Goal: Transaction & Acquisition: Download file/media

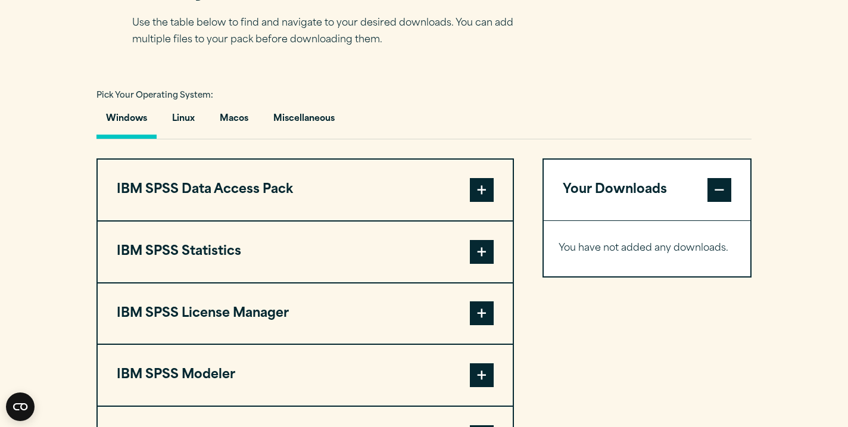
scroll to position [822, 0]
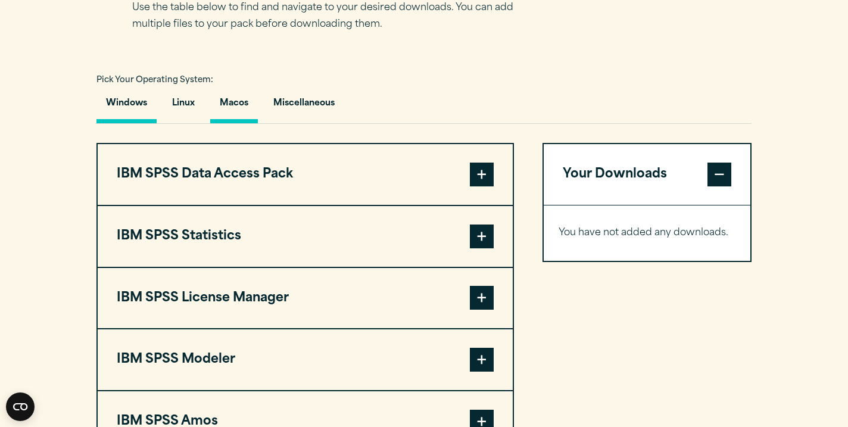
click at [219, 111] on button "Macos" at bounding box center [234, 106] width 48 height 34
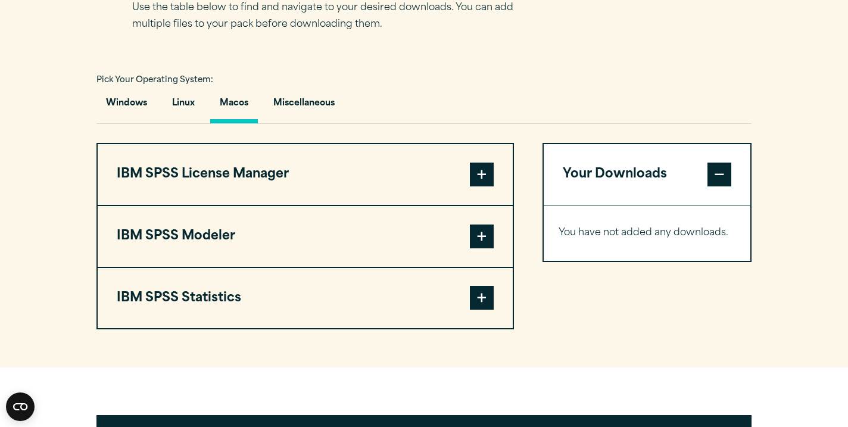
click at [478, 294] on span at bounding box center [482, 298] width 24 height 24
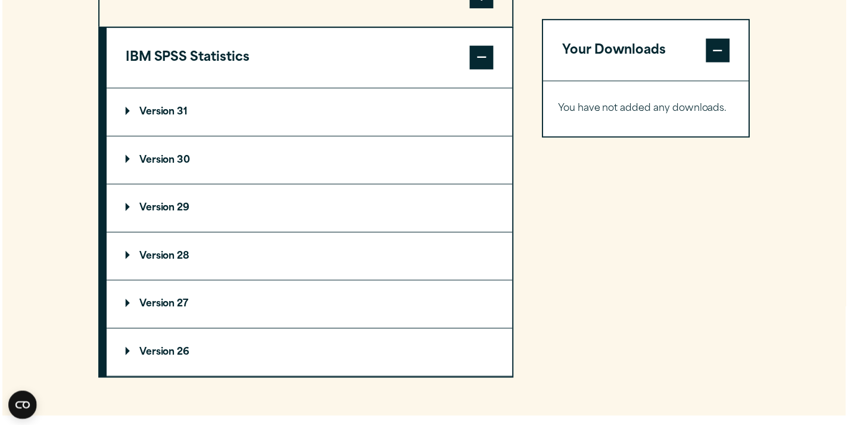
scroll to position [1064, 0]
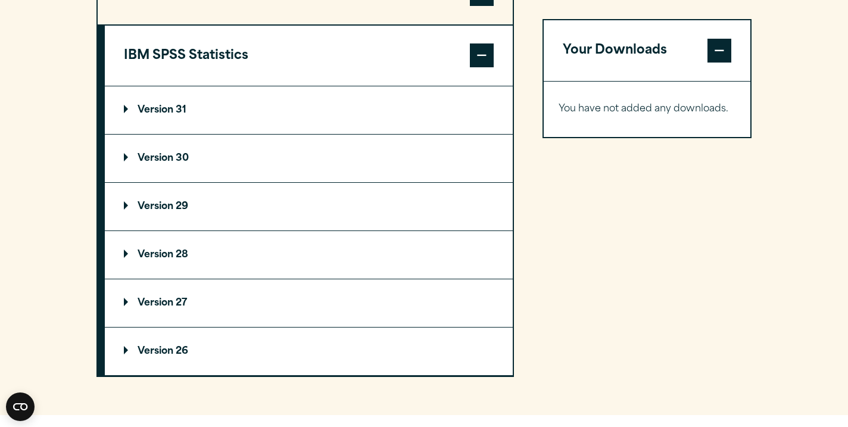
click at [135, 113] on p "Version 31" at bounding box center [155, 110] width 63 height 10
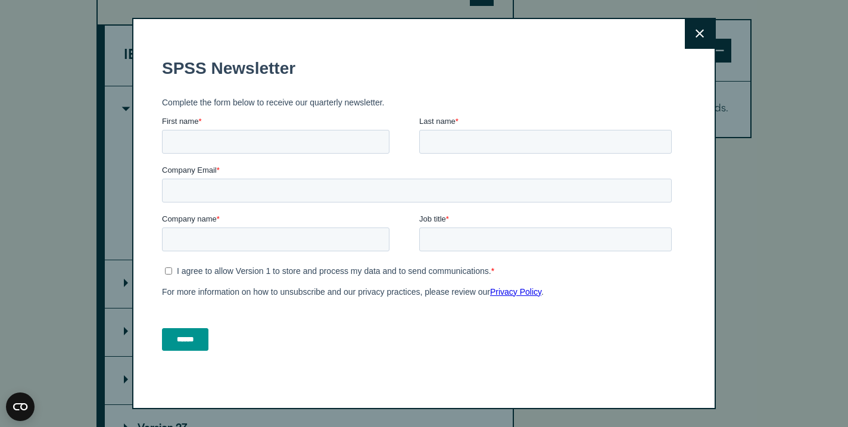
click at [702, 36] on icon at bounding box center [700, 34] width 8 height 8
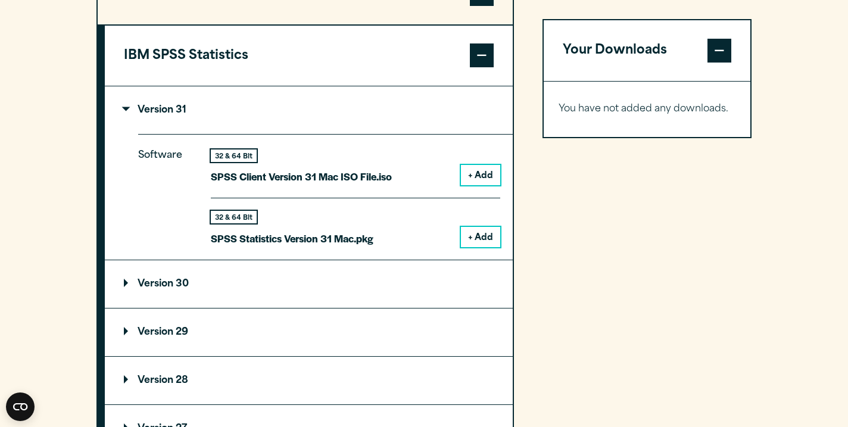
click at [475, 232] on button "+ Add" at bounding box center [480, 237] width 39 height 20
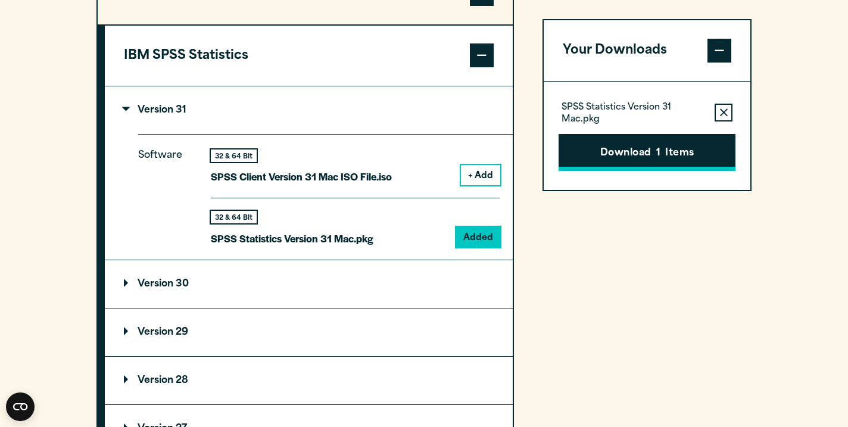
click at [641, 157] on button "Download 1 Items" at bounding box center [647, 152] width 177 height 37
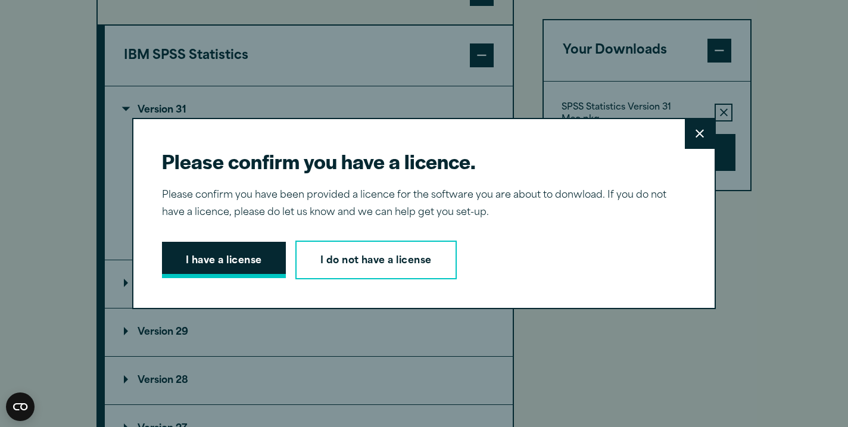
click at [224, 273] on button "I have a license" at bounding box center [224, 260] width 124 height 37
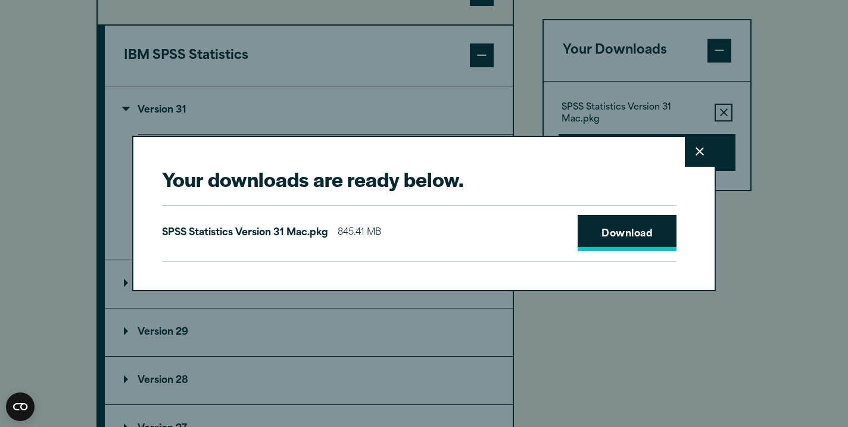
click at [607, 219] on link "Download" at bounding box center [627, 233] width 99 height 37
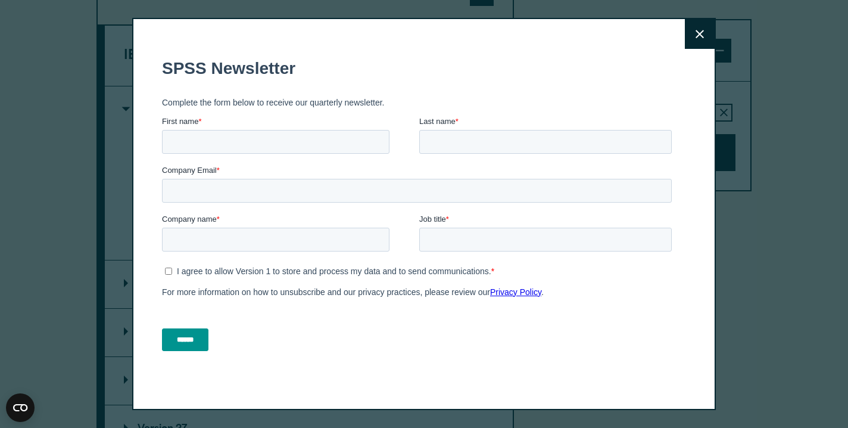
click at [705, 41] on button "Close" at bounding box center [700, 34] width 30 height 30
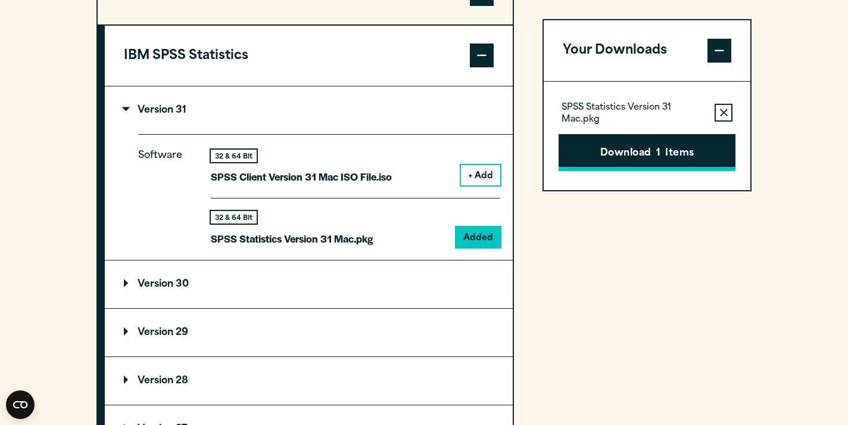
click at [631, 152] on button "Download 1 Items" at bounding box center [647, 152] width 177 height 37
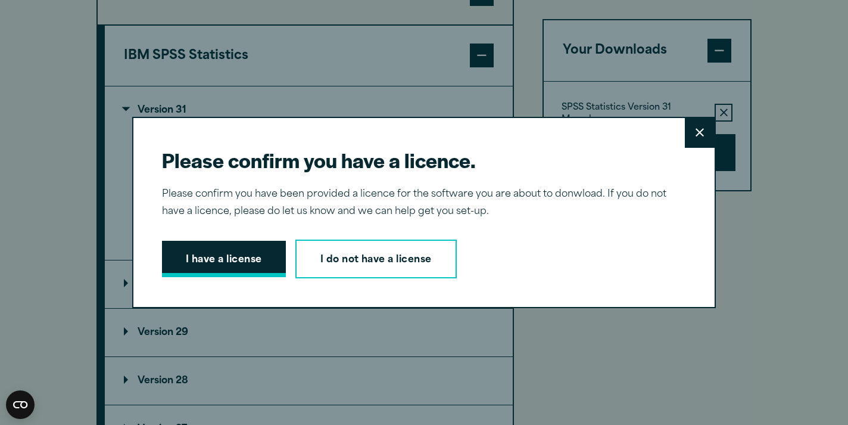
click at [258, 264] on button "I have a license" at bounding box center [224, 259] width 124 height 37
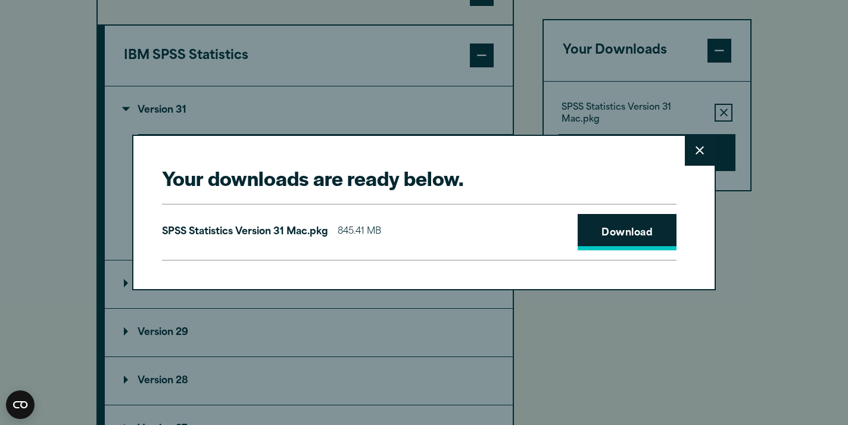
click at [627, 237] on link "Download" at bounding box center [627, 232] width 99 height 37
